Goal: Entertainment & Leisure: Consume media (video, audio)

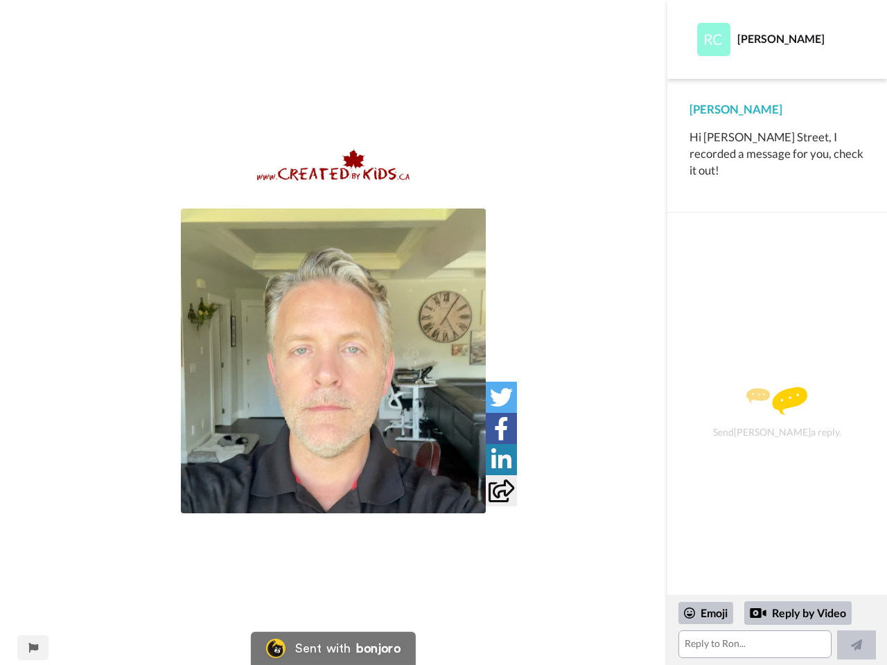
click at [333, 361] on img at bounding box center [333, 361] width 305 height 305
click at [501, 397] on icon at bounding box center [501, 397] width 23 height 23
click at [501, 428] on icon at bounding box center [501, 428] width 15 height 23
click at [501, 459] on icon at bounding box center [501, 459] width 20 height 23
click at [501, 491] on icon at bounding box center [501, 490] width 26 height 23
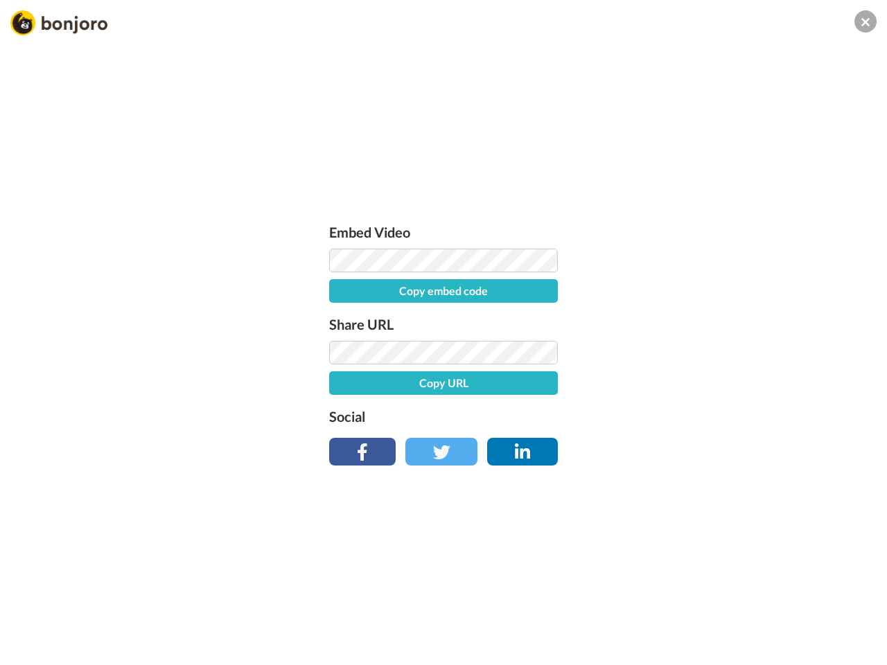
click at [33, 648] on div "Embed Video Copy embed code Share URL Copy URL Social" at bounding box center [443, 407] width 887 height 665
click at [777, 631] on div "Embed Video Copy embed code Share URL Copy URL Social" at bounding box center [443, 407] width 887 height 665
click at [706, 613] on div "Embed Video Copy embed code Share URL Copy URL Social" at bounding box center [443, 407] width 887 height 665
click at [798, 613] on div "Embed Video Copy embed code Share URL Copy URL Social" at bounding box center [443, 407] width 887 height 665
click at [856, 645] on div "Embed Video Copy embed code Share URL Copy URL Social" at bounding box center [443, 407] width 887 height 665
